Goal: Transaction & Acquisition: Purchase product/service

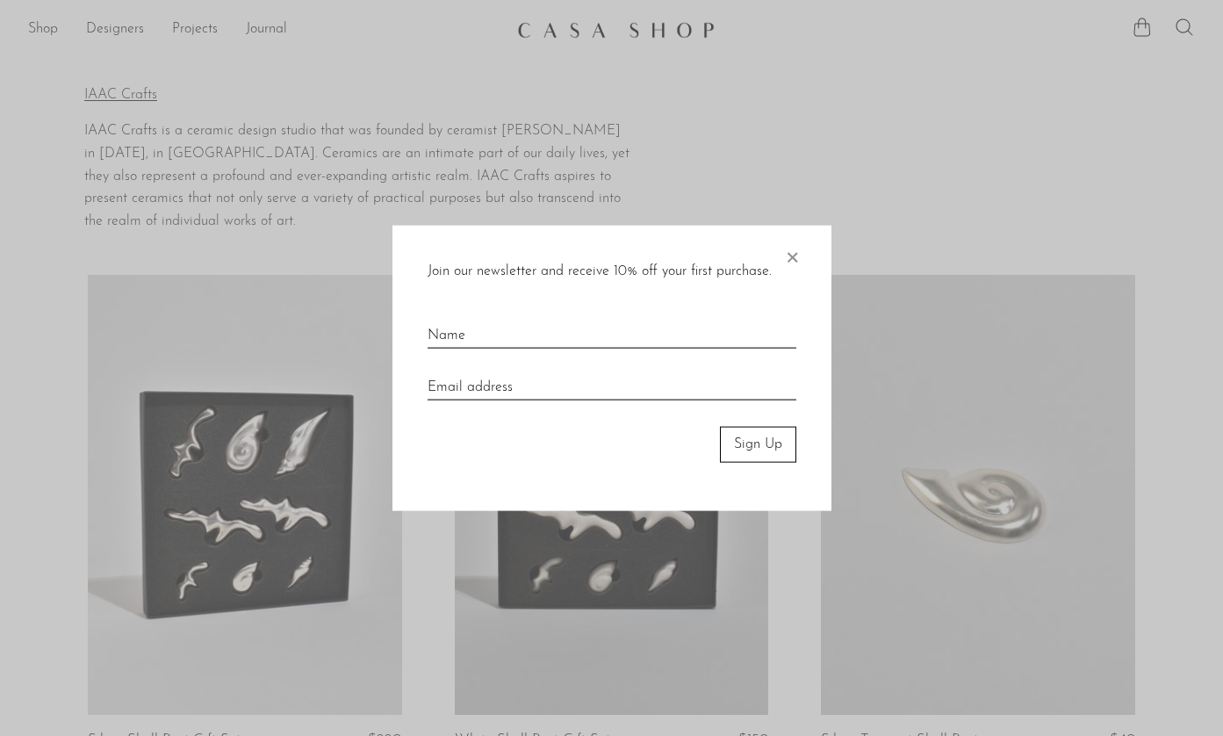
click at [805, 250] on div "Join our newsletter and receive 10% off your first purchase. × Sign Up" at bounding box center [612, 368] width 439 height 285
click at [802, 254] on div "Join our newsletter and receive 10% off your first purchase. × Sign Up" at bounding box center [612, 368] width 439 height 285
click at [791, 262] on span "×" at bounding box center [792, 254] width 18 height 56
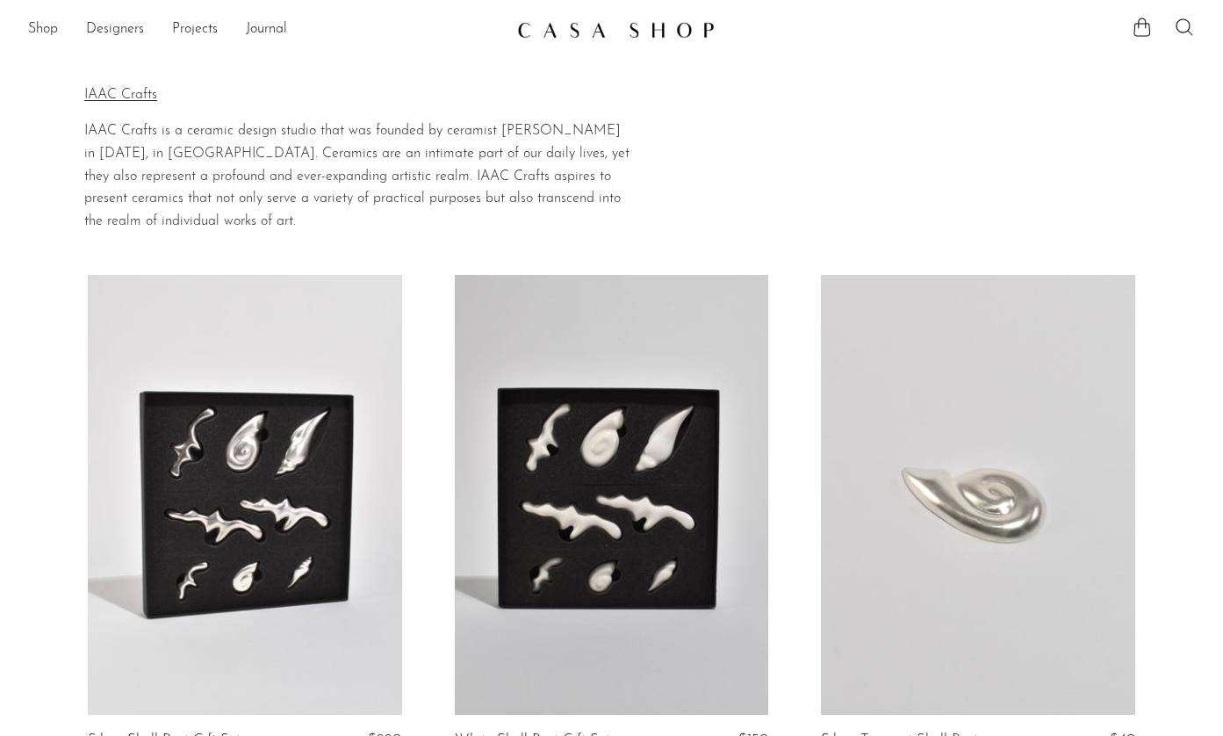
click at [130, 89] on p "IAAC Crafts" at bounding box center [359, 95] width 551 height 23
click at [98, 96] on p "IAAC Crafts" at bounding box center [359, 95] width 551 height 23
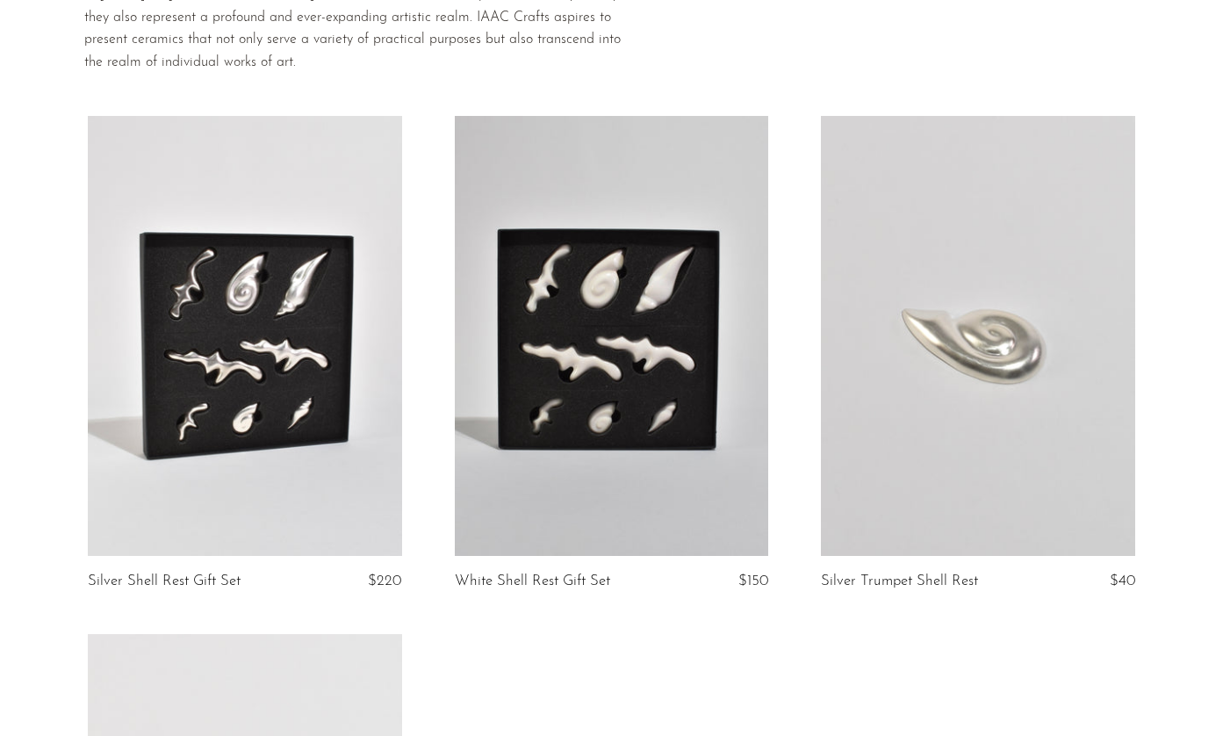
click at [207, 387] on link at bounding box center [245, 336] width 314 height 440
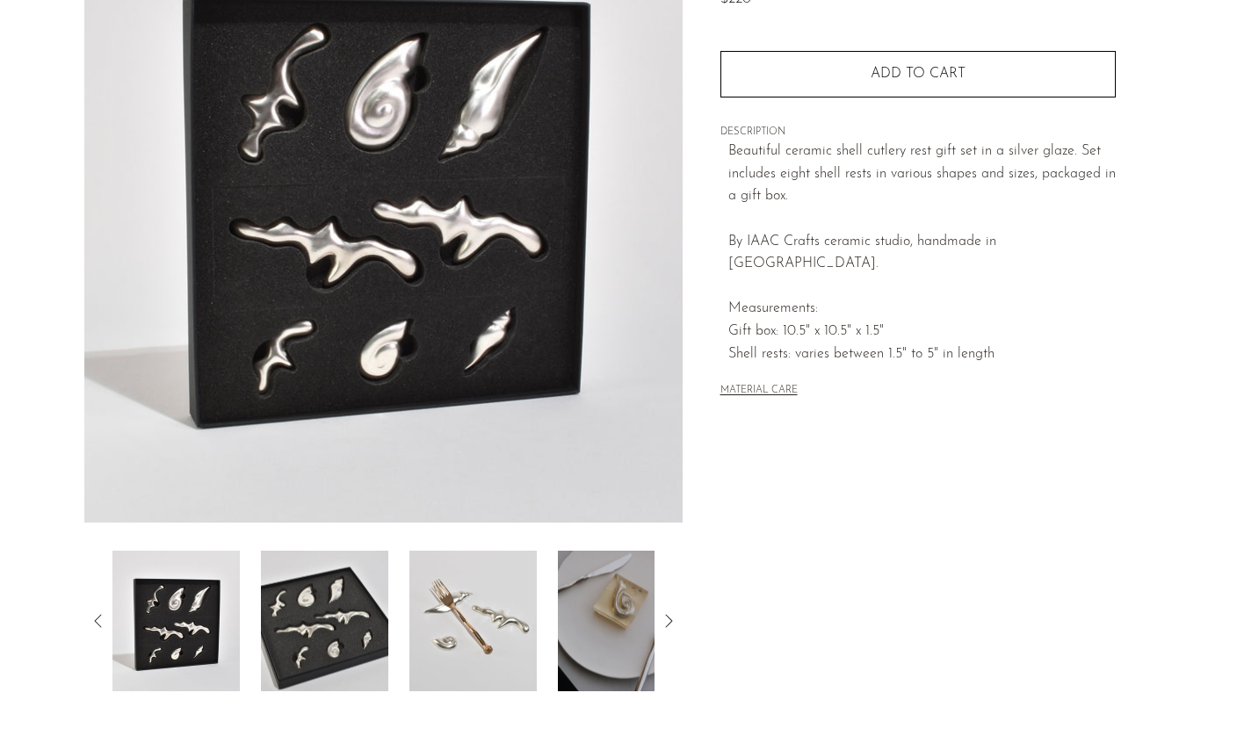
scroll to position [256, 0]
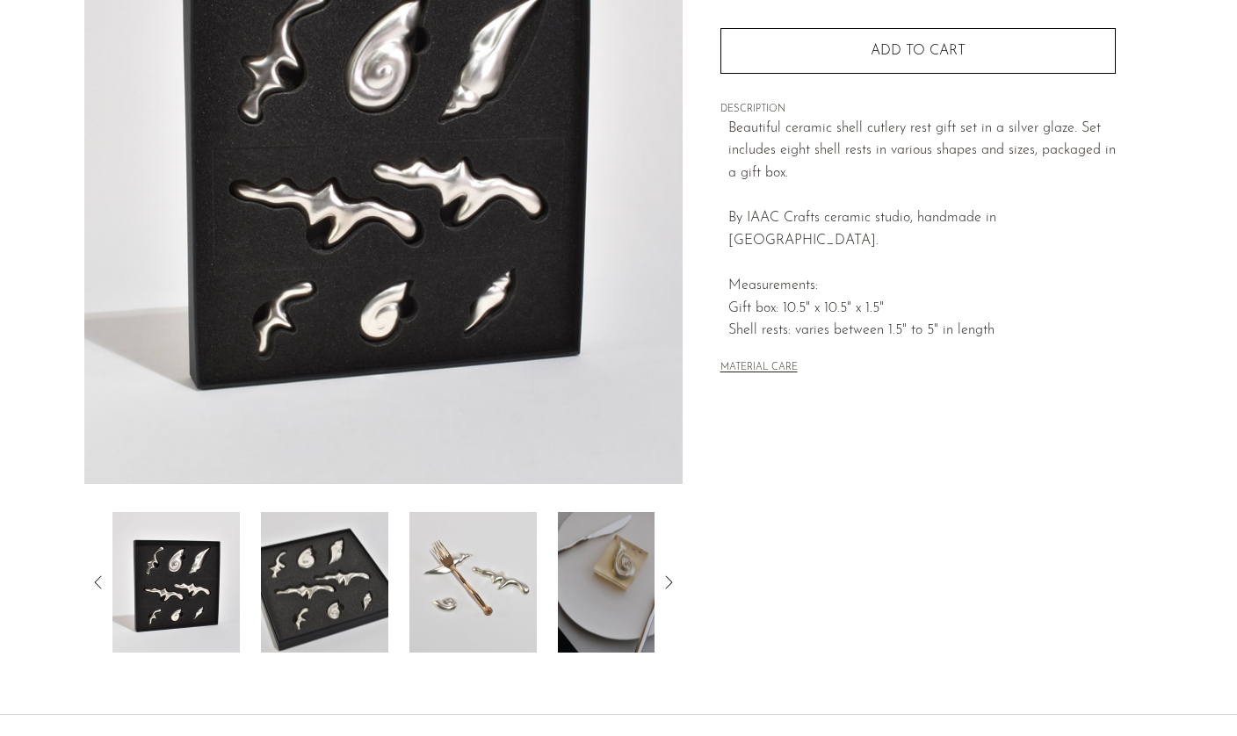
click at [619, 556] on img at bounding box center [621, 582] width 127 height 141
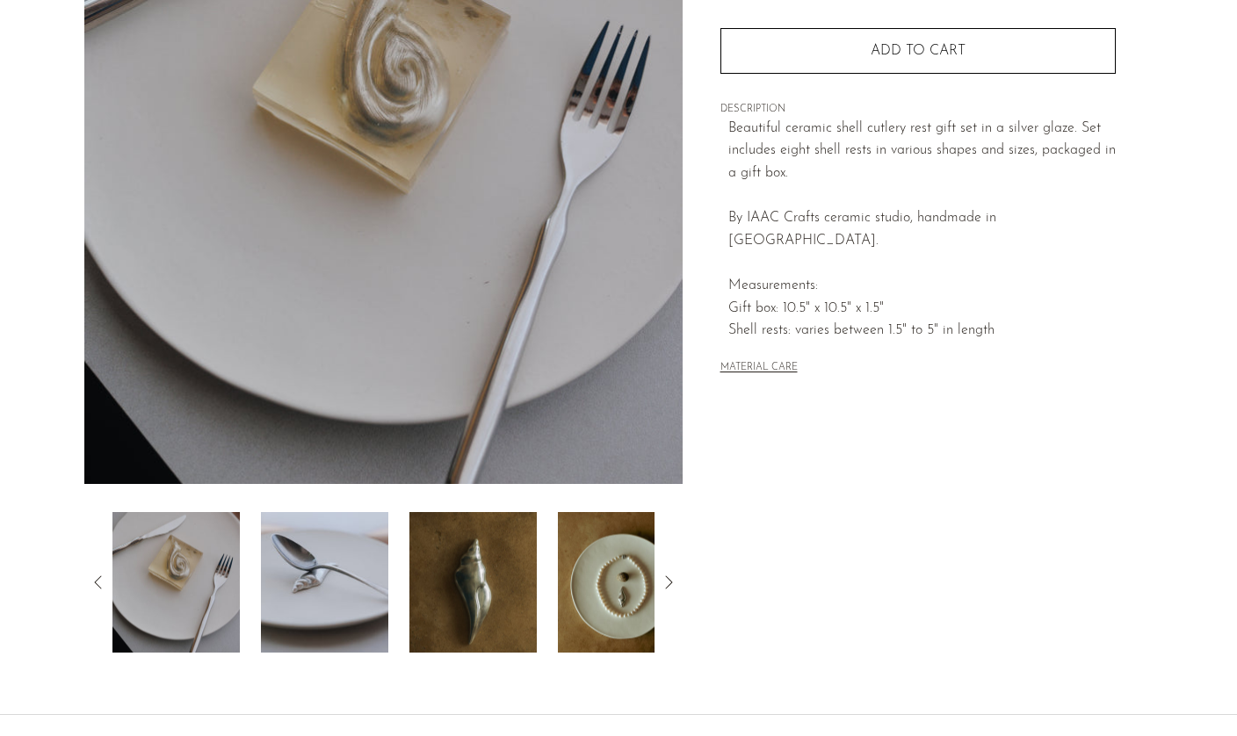
click at [372, 580] on img at bounding box center [324, 582] width 127 height 141
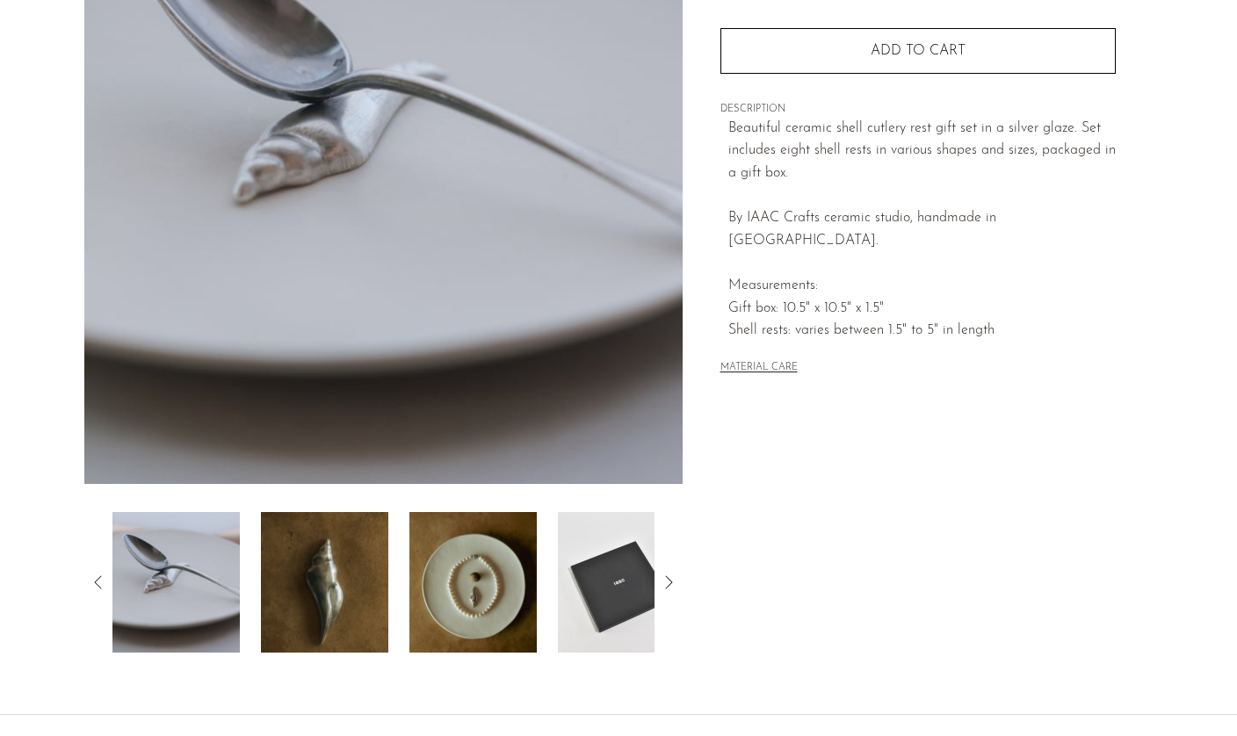
click at [359, 576] on img at bounding box center [324, 582] width 127 height 141
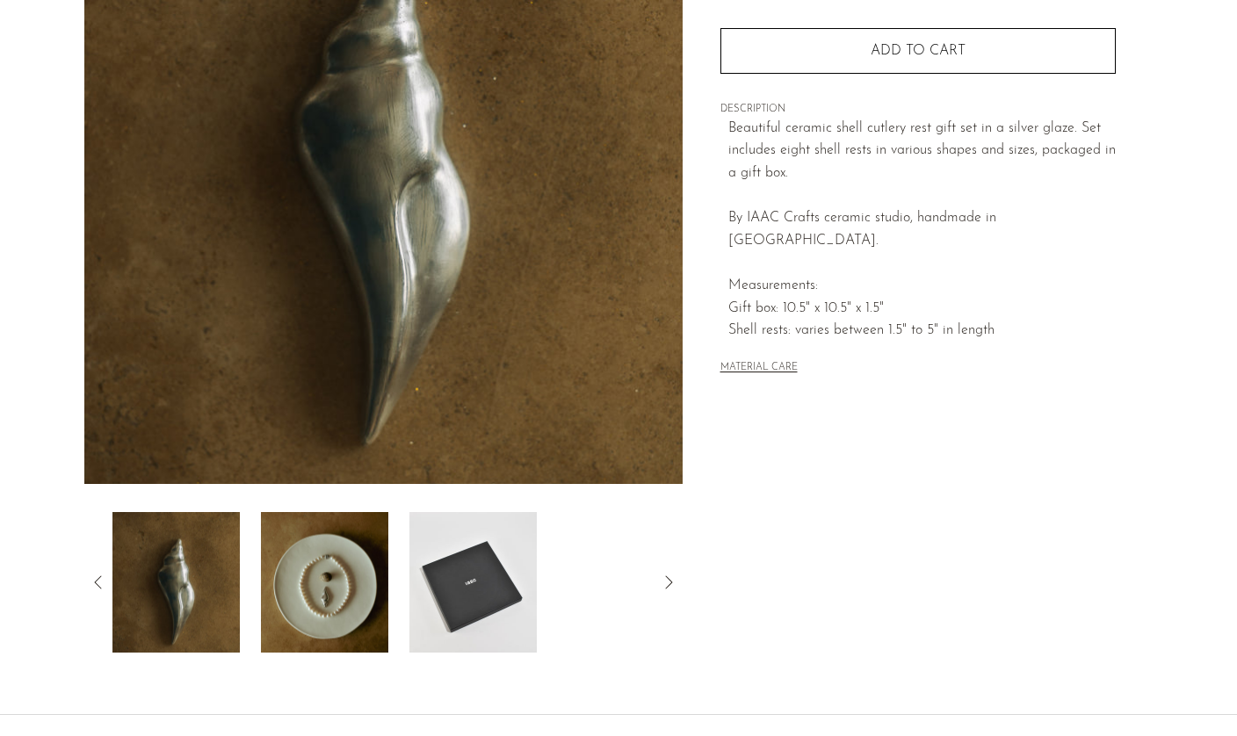
click at [339, 586] on img at bounding box center [324, 582] width 127 height 141
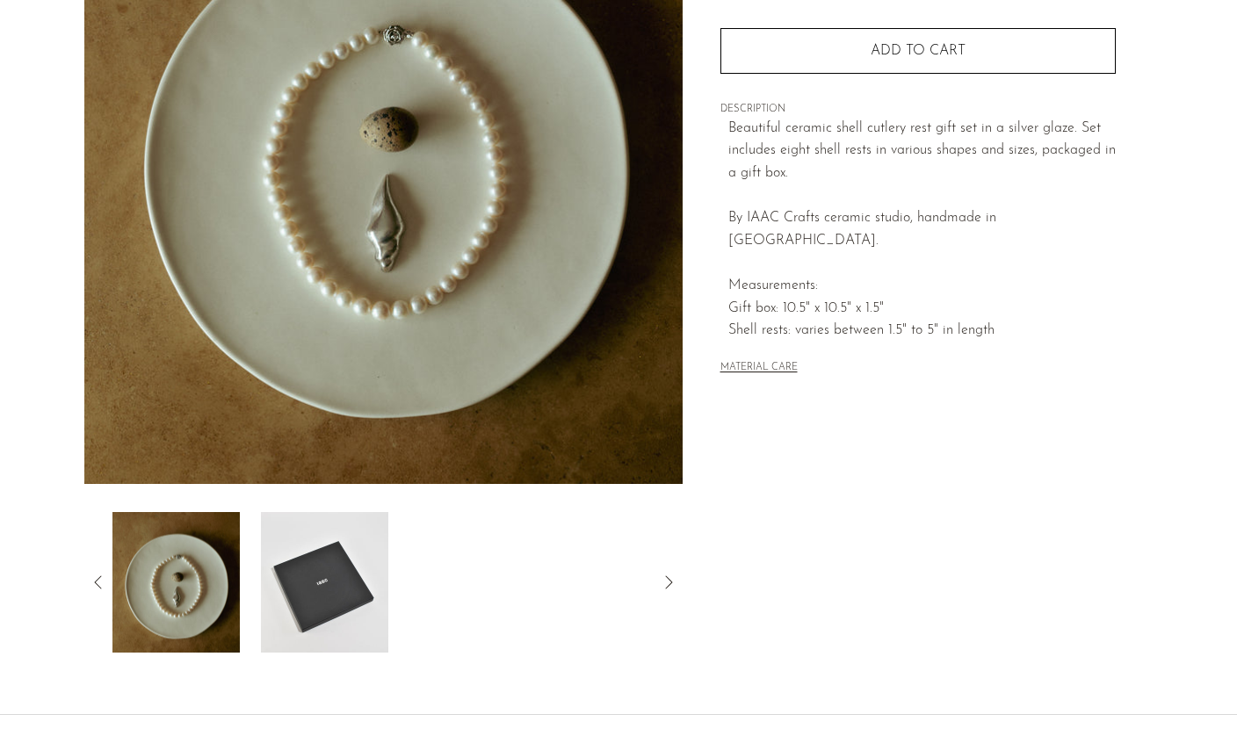
scroll to position [0, 0]
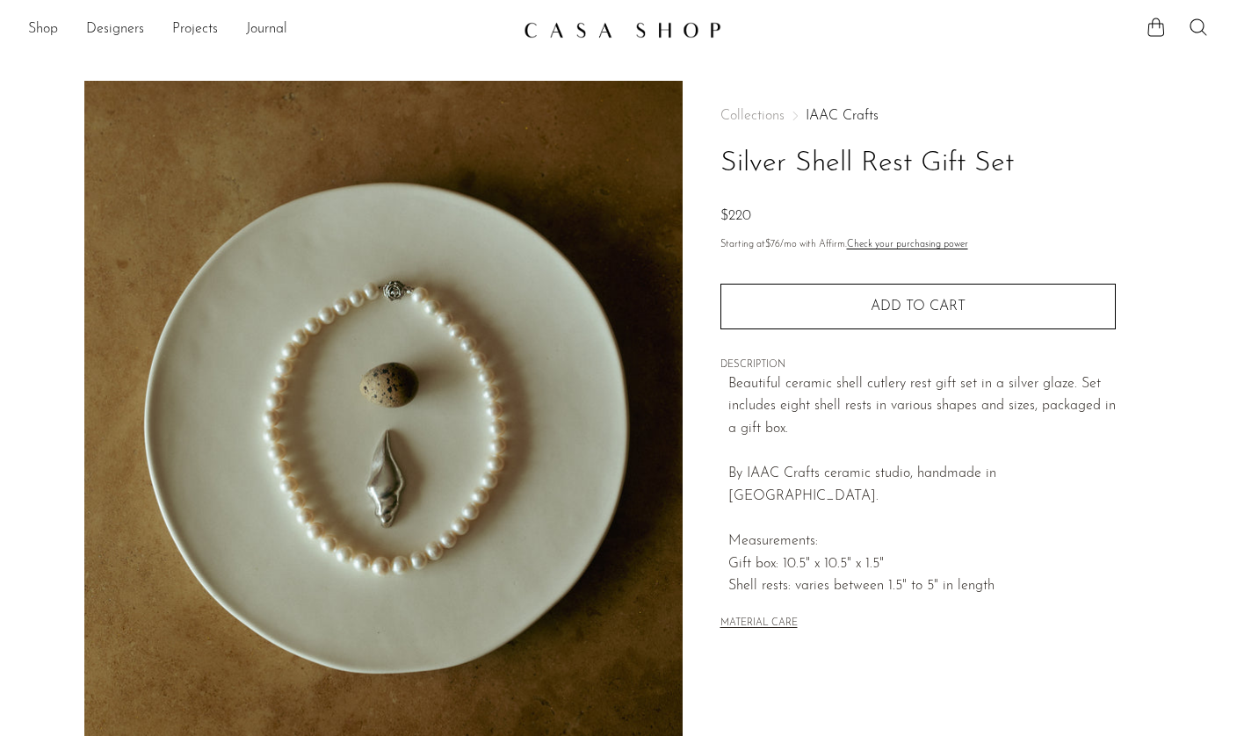
click at [826, 124] on div "Collections IAAC Crafts Silver Shell Rest Gift Set $220" at bounding box center [917, 168] width 395 height 119
click at [832, 113] on link "IAAC Crafts" at bounding box center [841, 116] width 73 height 14
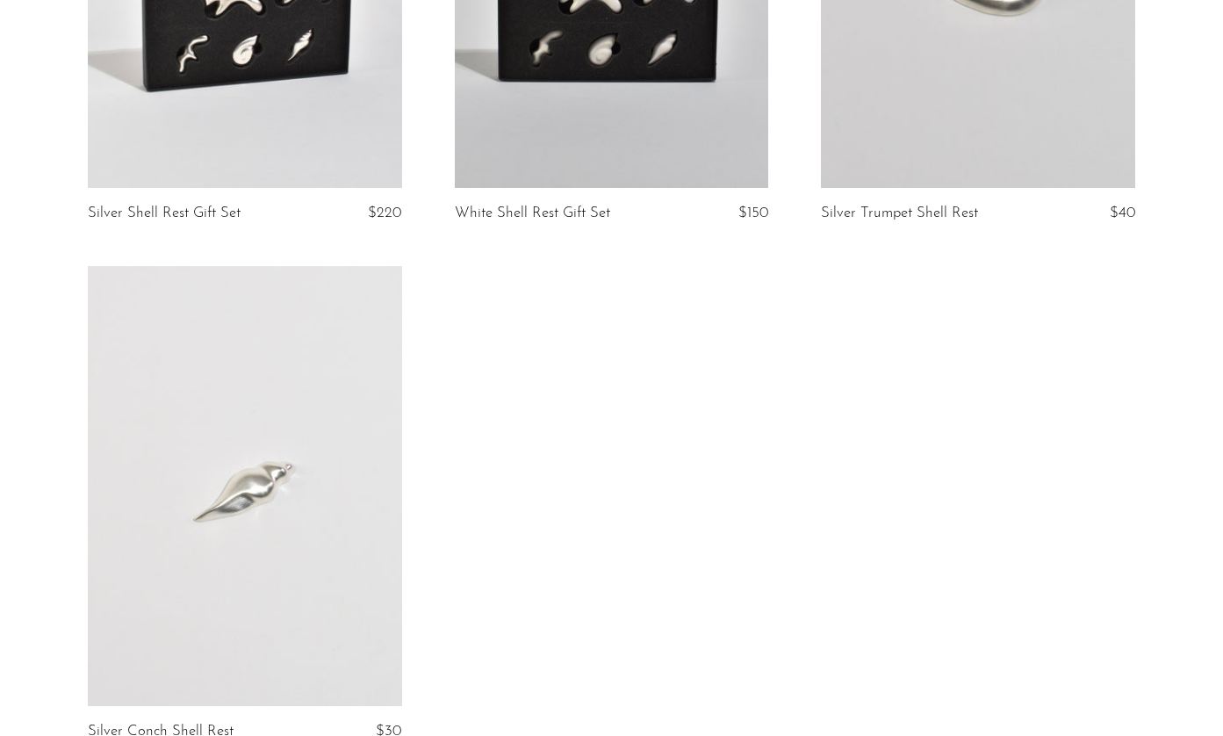
scroll to position [566, 0]
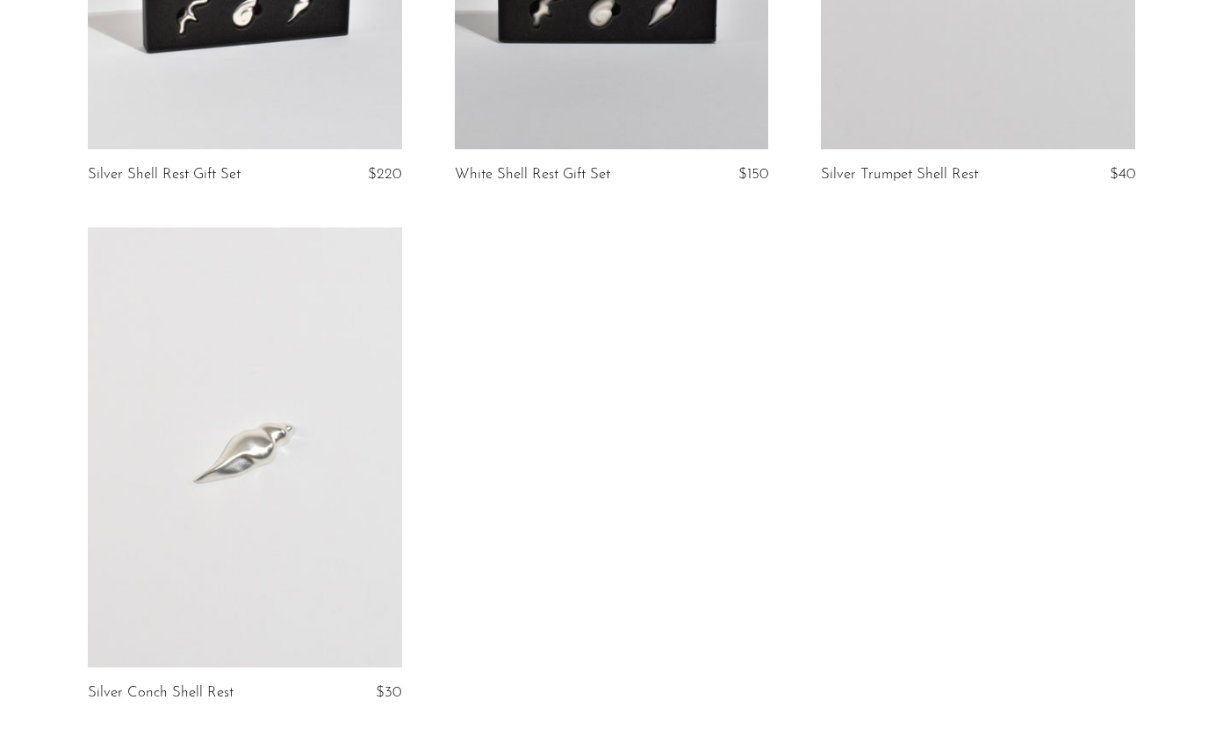
click at [321, 413] on link at bounding box center [245, 447] width 314 height 440
